Goal: Task Accomplishment & Management: Manage account settings

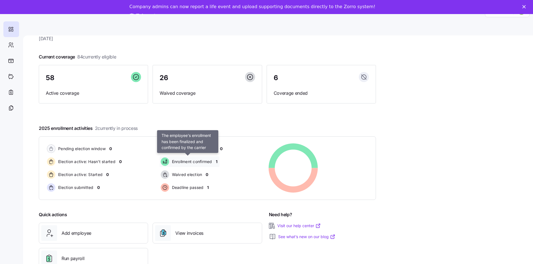
scroll to position [18, 0]
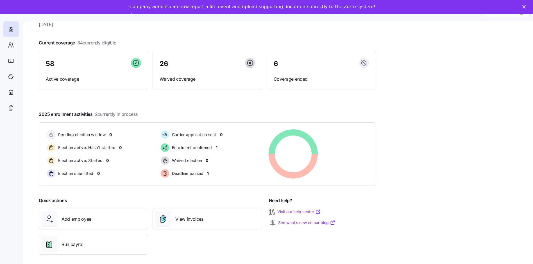
drag, startPoint x: 58, startPoint y: 109, endPoint x: 61, endPoint y: 108, distance: 3.7
click at [58, 111] on span "2025 enrollment activities 2 currently in process" at bounding box center [88, 114] width 99 height 7
click at [107, 111] on span "2 currently in process" at bounding box center [116, 114] width 43 height 7
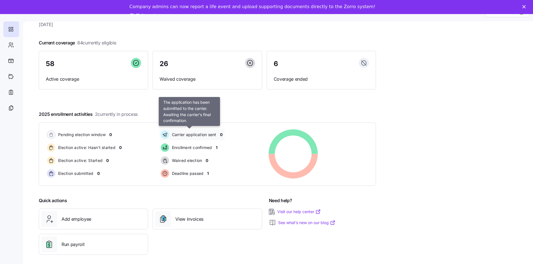
click at [191, 132] on span "Carrier application sent" at bounding box center [193, 135] width 46 height 6
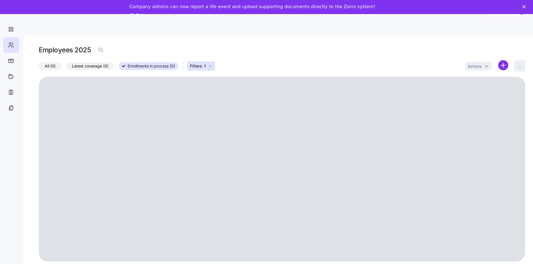
click at [185, 144] on div at bounding box center [282, 169] width 486 height 184
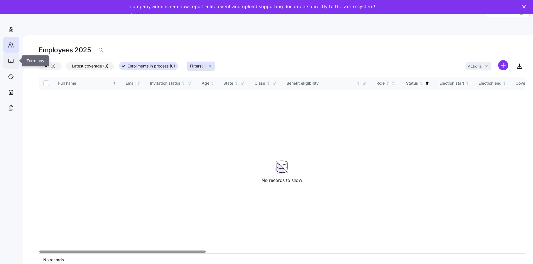
click at [13, 62] on icon at bounding box center [11, 60] width 5 height 3
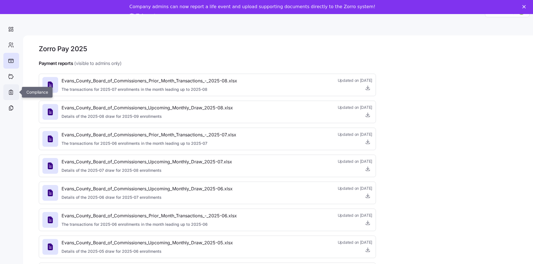
click at [11, 92] on icon at bounding box center [11, 92] width 6 height 7
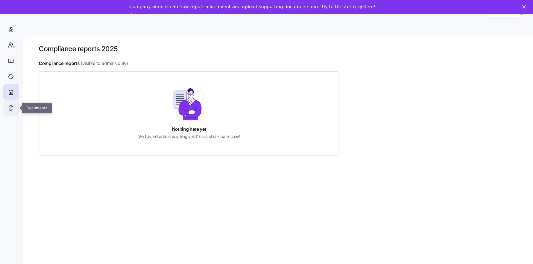
click at [11, 108] on icon at bounding box center [11, 107] width 6 height 7
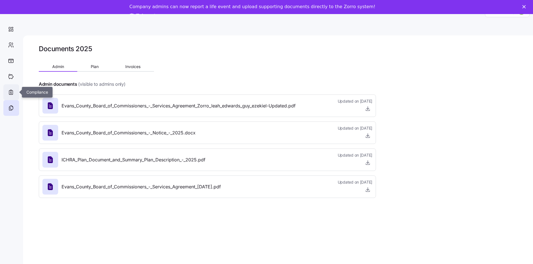
click at [11, 95] on icon at bounding box center [11, 92] width 6 height 7
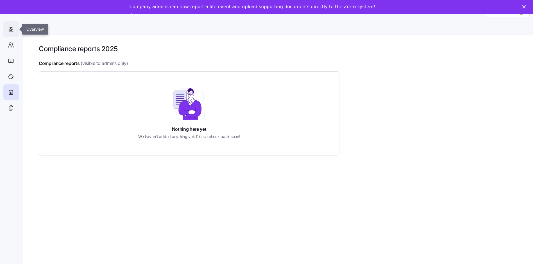
click at [11, 28] on icon at bounding box center [11, 29] width 6 height 7
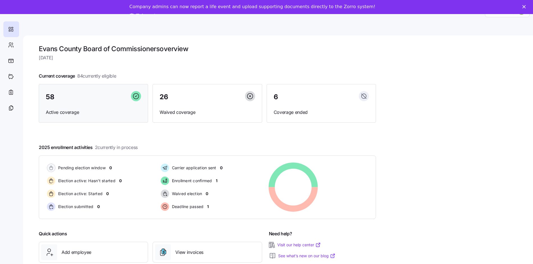
click at [51, 111] on span "Active coverage" at bounding box center [93, 112] width 95 height 7
click at [59, 110] on span "Active coverage" at bounding box center [93, 112] width 95 height 7
click at [53, 94] on span "58" at bounding box center [50, 96] width 8 height 7
click at [136, 96] on icon at bounding box center [136, 95] width 2 height 1
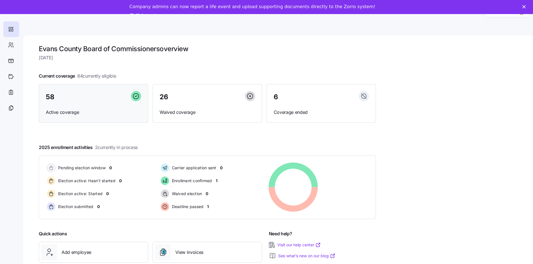
click at [136, 93] on icon at bounding box center [136, 96] width 10 height 10
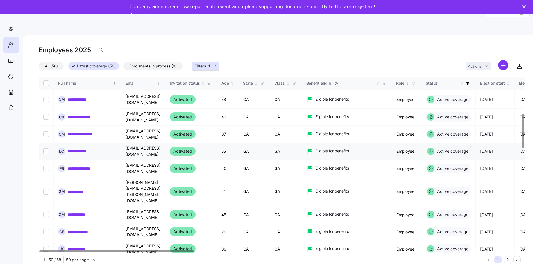
scroll to position [225, 0]
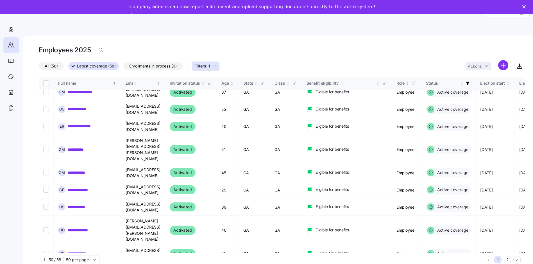
click at [510, 258] on button "2" at bounding box center [506, 259] width 7 height 7
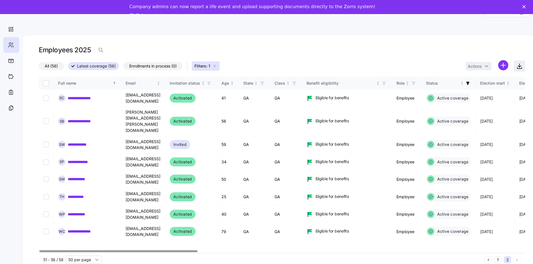
click at [521, 66] on icon "button" at bounding box center [519, 66] width 3 height 1
click at [525, 6] on icon "Close" at bounding box center [523, 6] width 3 height 3
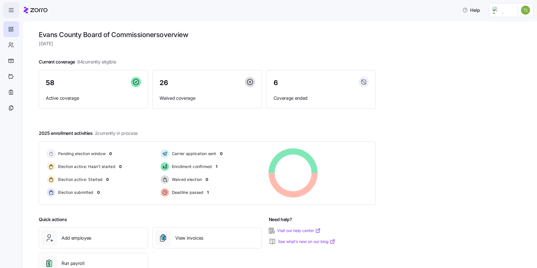
click at [10, 7] on span "button" at bounding box center [11, 10] width 15 height 15
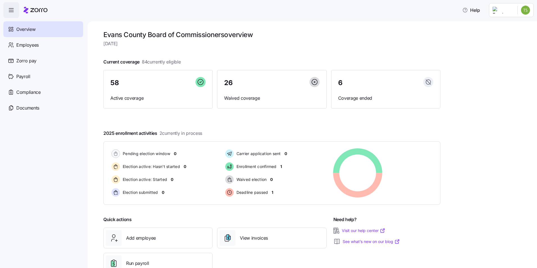
click at [10, 7] on span "button" at bounding box center [11, 10] width 15 height 15
